Goal: Task Accomplishment & Management: Manage account settings

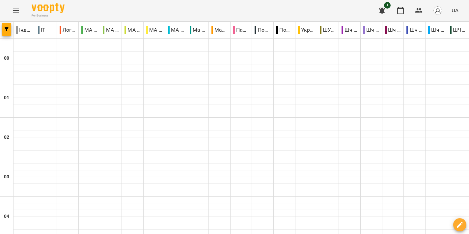
scroll to position [653, 0]
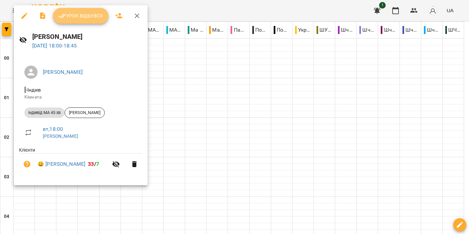
click at [84, 16] on span "Урок відбувся" at bounding box center [80, 16] width 45 height 8
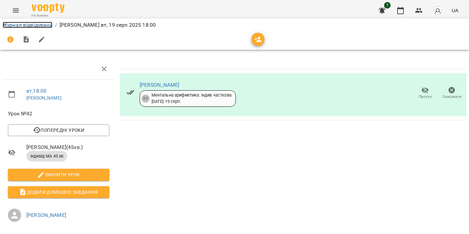
click at [18, 27] on link "Журнал відвідувань" at bounding box center [28, 25] width 50 height 6
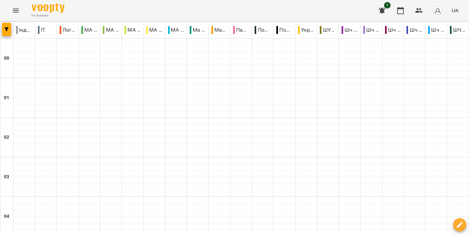
scroll to position [657, 0]
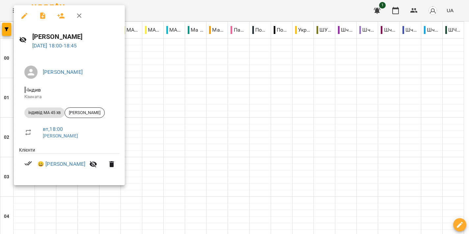
click at [229, 119] on div at bounding box center [234, 117] width 469 height 234
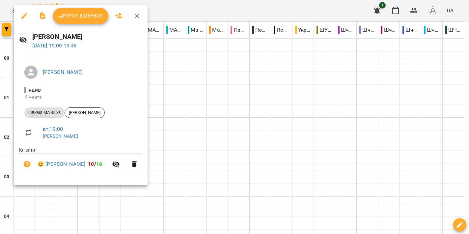
click at [245, 127] on div at bounding box center [234, 117] width 469 height 234
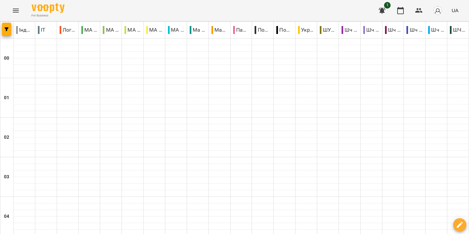
scroll to position [667, 0]
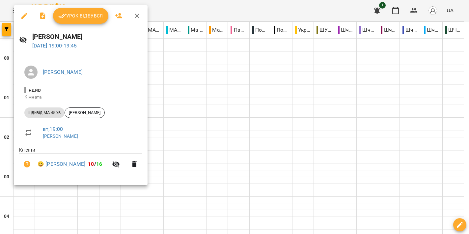
click at [283, 119] on div at bounding box center [234, 117] width 469 height 234
